Goal: Use online tool/utility: Utilize a website feature to perform a specific function

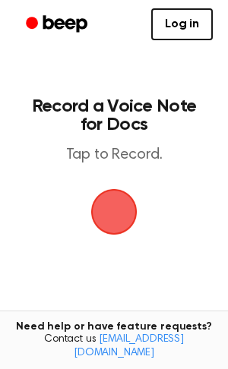
click at [112, 218] on span "button" at bounding box center [114, 212] width 43 height 43
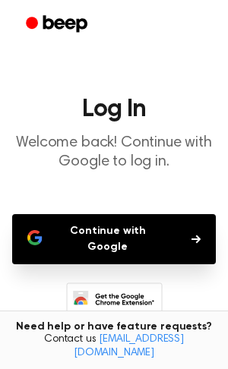
click at [112, 218] on button "Continue with Google" at bounding box center [114, 239] width 204 height 50
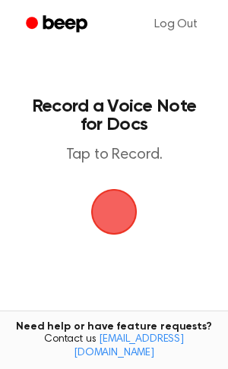
click at [118, 201] on span "button" at bounding box center [114, 212] width 43 height 43
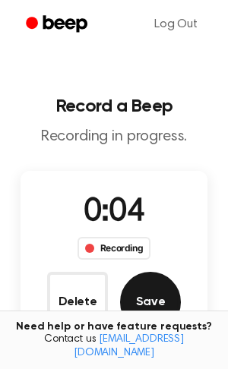
click at [166, 284] on button "Save" at bounding box center [150, 302] width 61 height 61
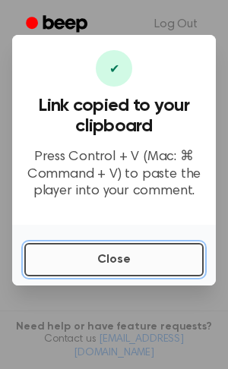
click at [175, 268] on button "Close" at bounding box center [113, 259] width 179 height 33
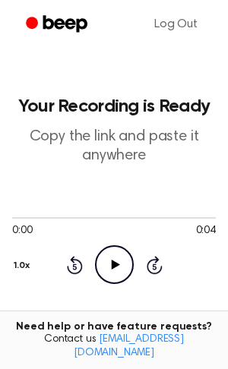
click at [113, 278] on icon "Play Audio" at bounding box center [114, 264] width 39 height 39
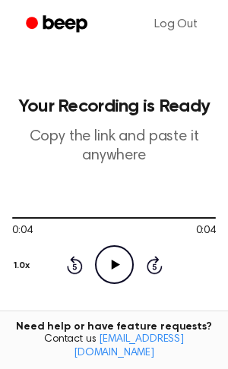
click at [85, 272] on div "Rewind 5 seconds Play Audio Skip 5 seconds" at bounding box center [114, 264] width 97 height 39
click at [76, 272] on icon at bounding box center [75, 265] width 16 height 18
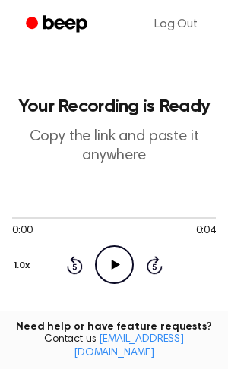
click at [125, 264] on icon "Play Audio" at bounding box center [114, 264] width 39 height 39
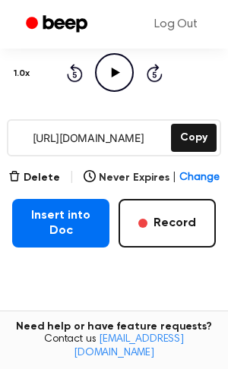
scroll to position [190, 0]
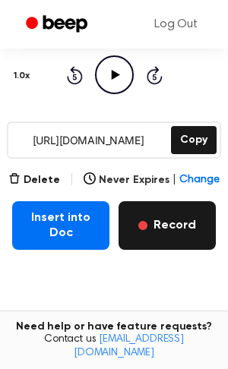
click at [171, 240] on button "Record" at bounding box center [167, 225] width 97 height 49
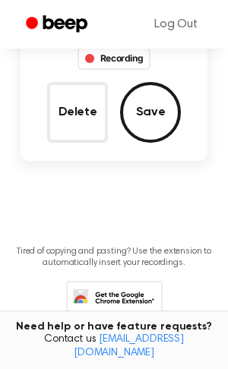
scroll to position [101, 0]
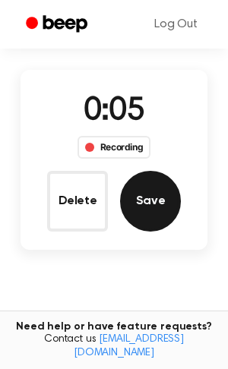
click at [147, 202] on button "Save" at bounding box center [150, 201] width 61 height 61
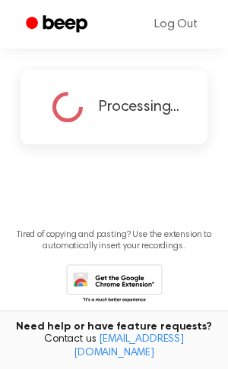
scroll to position [0, 0]
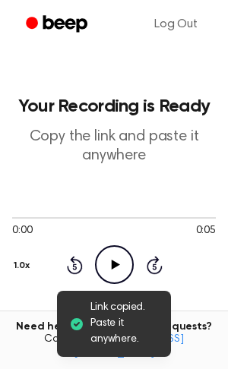
click at [123, 249] on circle at bounding box center [114, 264] width 37 height 37
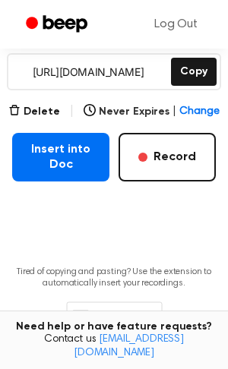
scroll to position [264, 0]
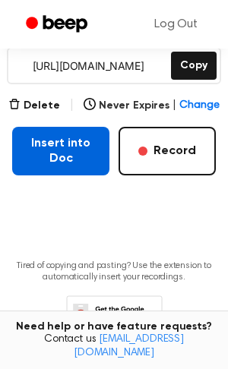
click at [93, 156] on button "Insert into Doc" at bounding box center [60, 151] width 97 height 49
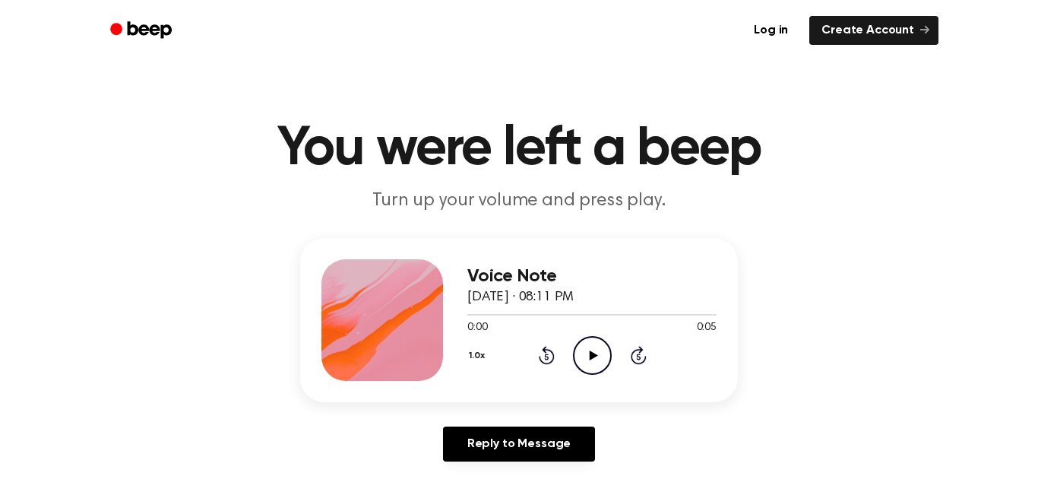
click at [595, 369] on icon "Play Audio" at bounding box center [592, 355] width 39 height 39
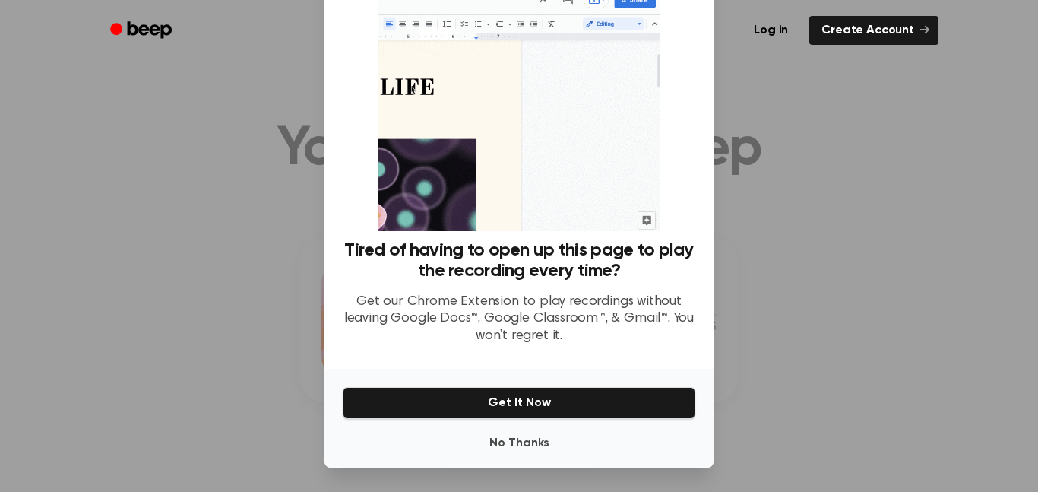
scroll to position [57, 0]
click at [525, 438] on button "No Thanks" at bounding box center [519, 443] width 353 height 30
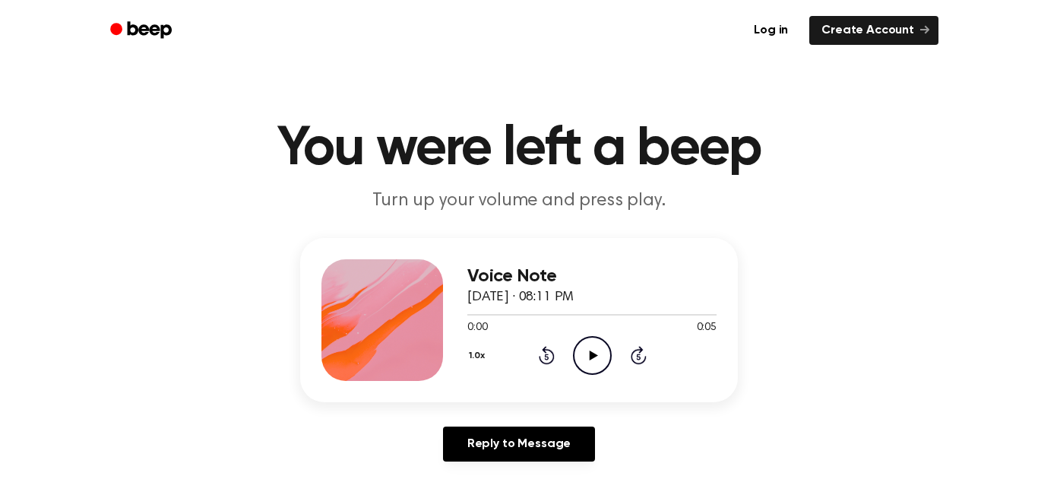
click at [594, 352] on icon "Play Audio" at bounding box center [592, 355] width 39 height 39
